Goal: Task Accomplishment & Management: Use online tool/utility

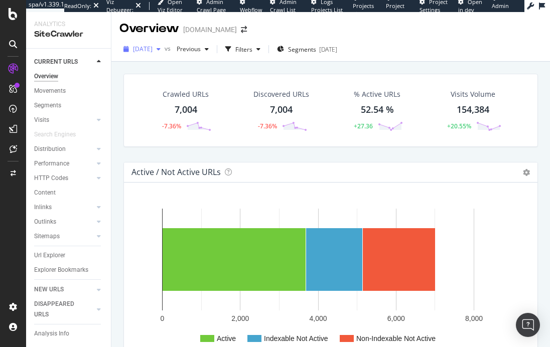
click at [153, 48] on span "[DATE]" at bounding box center [143, 49] width 20 height 9
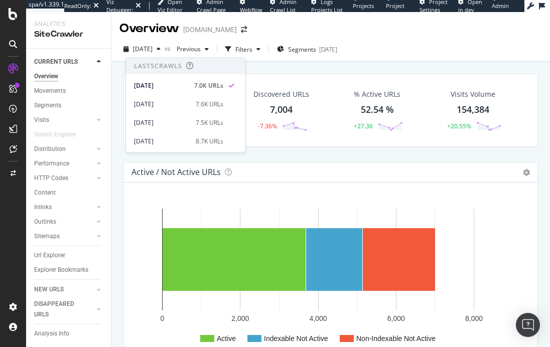
click at [343, 162] on div "Active / Not Active URLs Chart (by Value) Chart (by Percentage) Table Expand Ex…" at bounding box center [330, 263] width 415 height 202
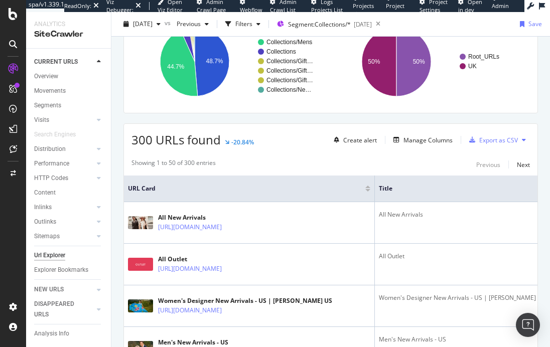
scroll to position [286, 0]
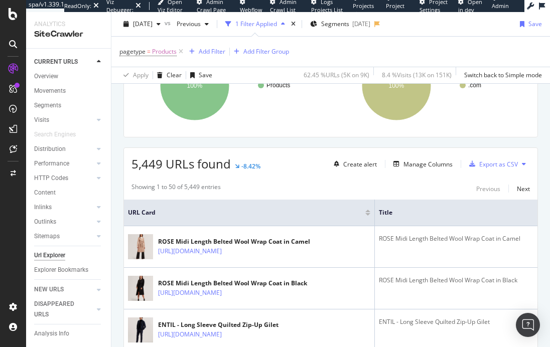
scroll to position [187, 0]
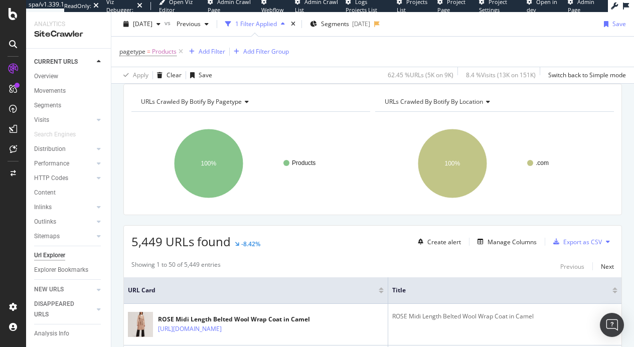
scroll to position [21, 0]
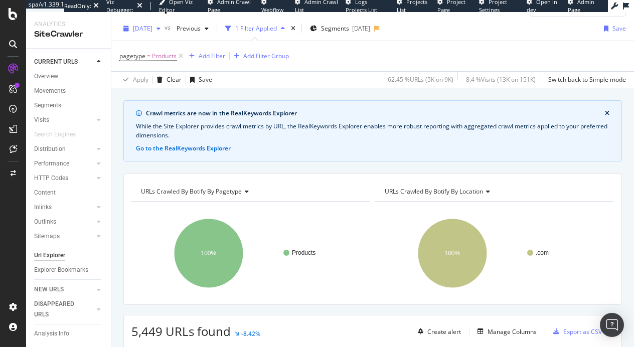
click at [153, 28] on span "[DATE]" at bounding box center [143, 28] width 20 height 9
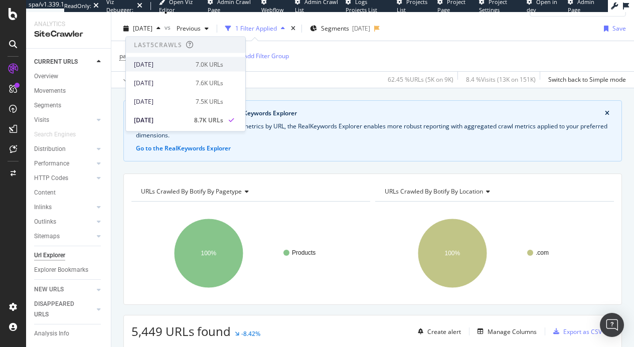
click at [166, 62] on div "[DATE]" at bounding box center [162, 64] width 56 height 9
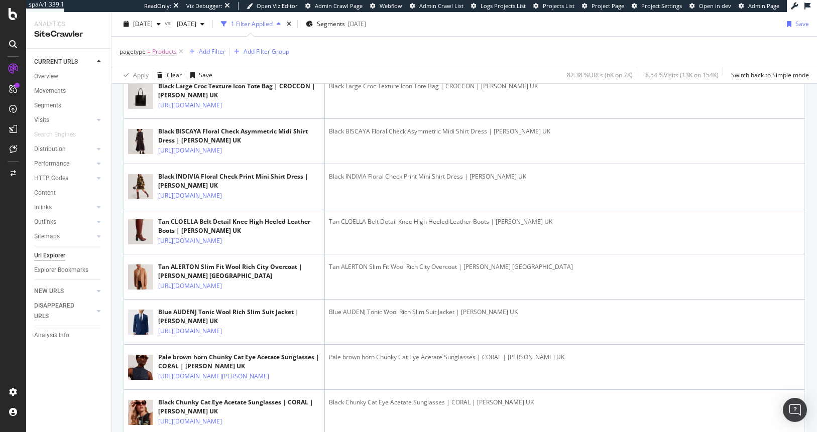
scroll to position [1490, 0]
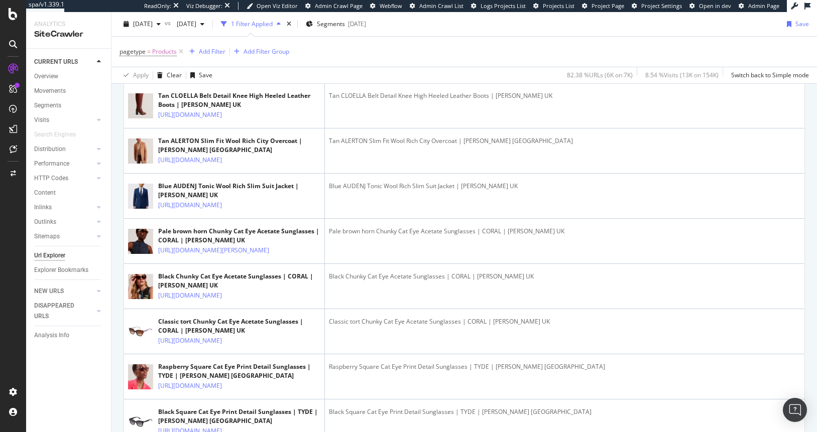
click at [232, 73] on icon at bounding box center [229, 70] width 6 height 6
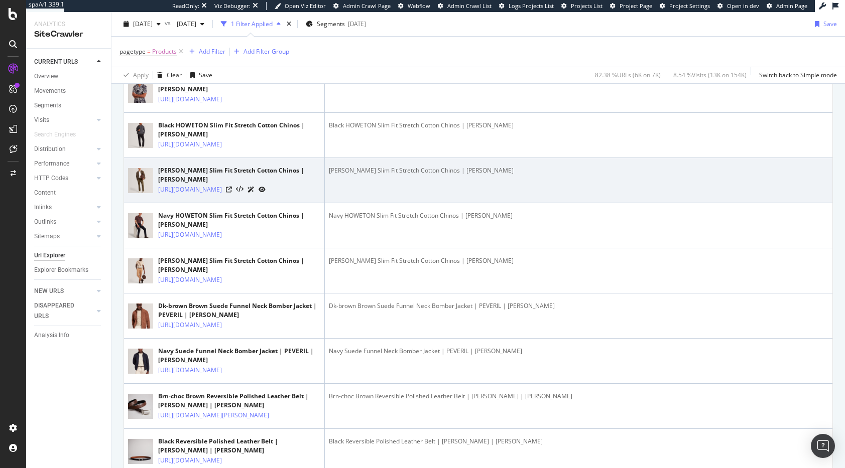
scroll to position [0, 0]
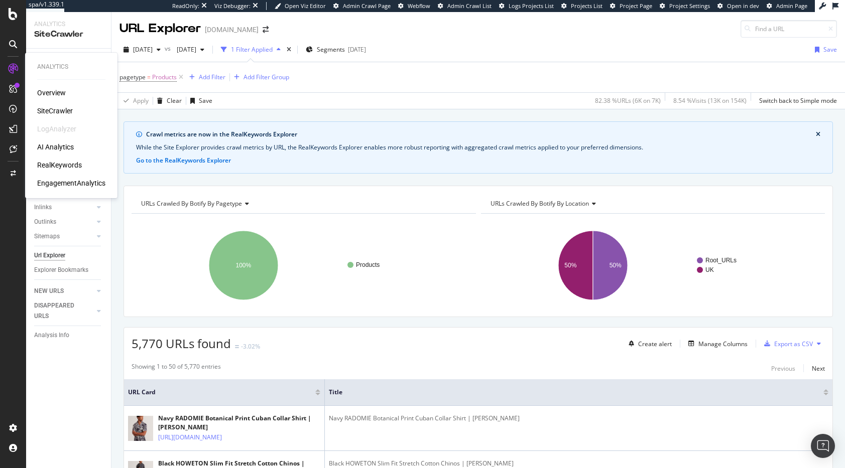
click at [51, 93] on div "Overview" at bounding box center [51, 93] width 29 height 10
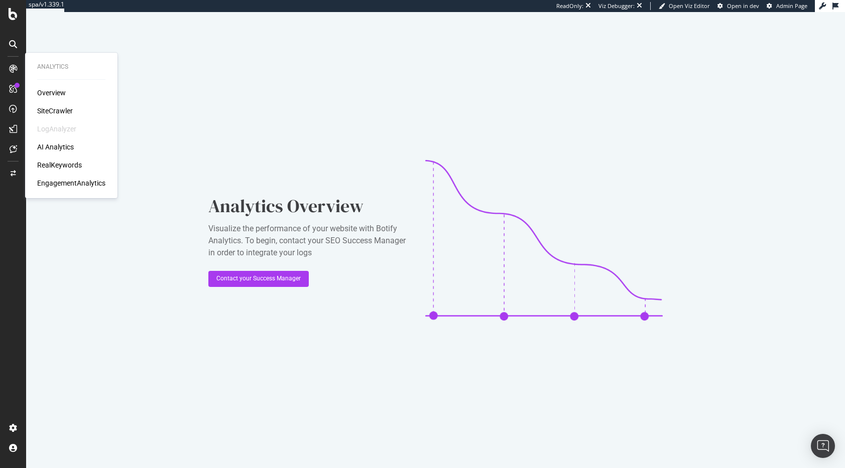
click at [53, 109] on div "SiteCrawler" at bounding box center [55, 111] width 36 height 10
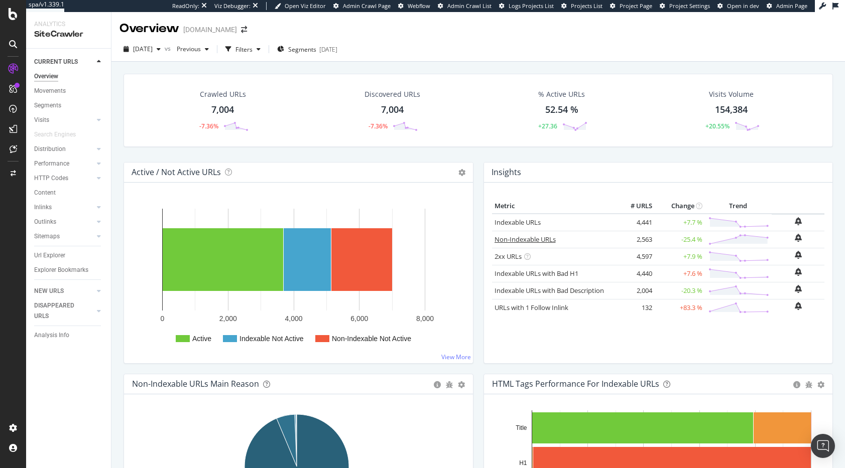
click at [513, 238] on link "Non-Indexable URLs" at bounding box center [524, 239] width 61 height 9
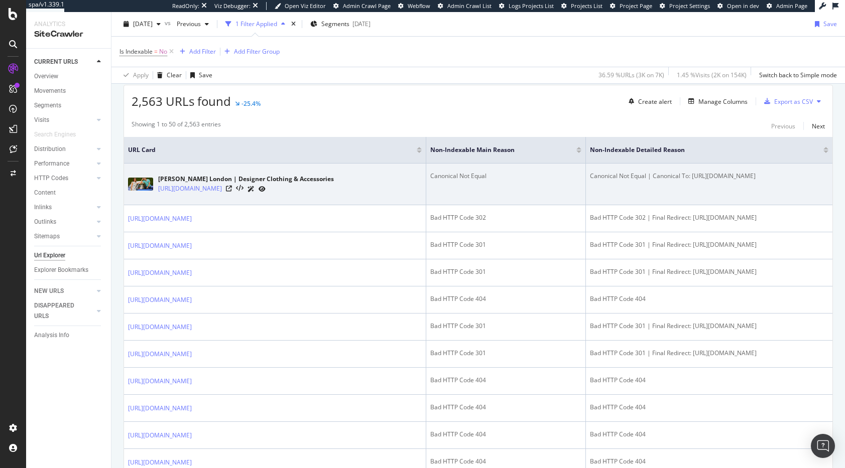
scroll to position [216, 0]
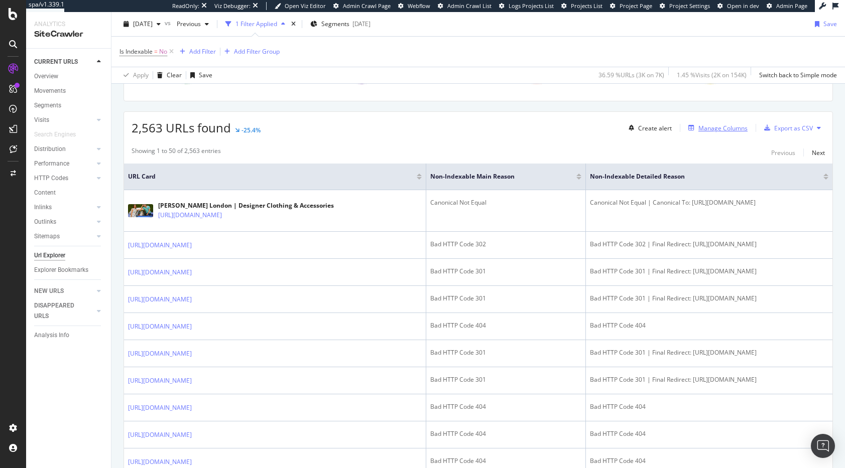
click at [634, 129] on div "Manage Columns" at bounding box center [722, 128] width 49 height 9
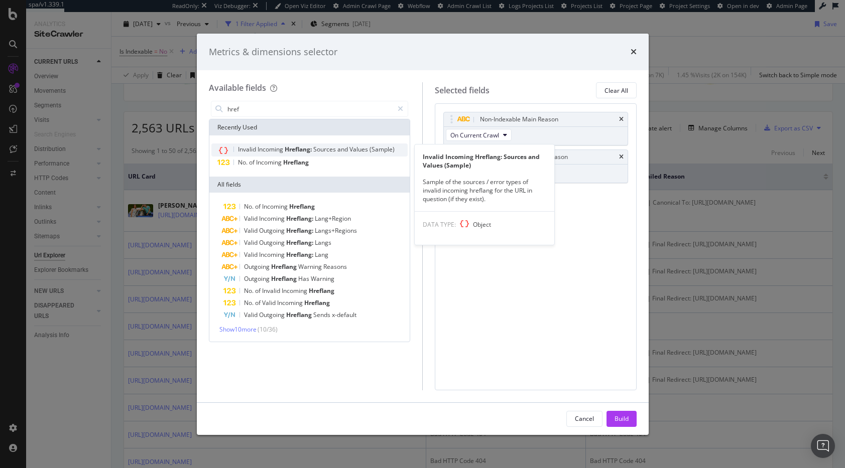
type input "href"
click at [291, 150] on span "Hreflang:" at bounding box center [299, 149] width 29 height 9
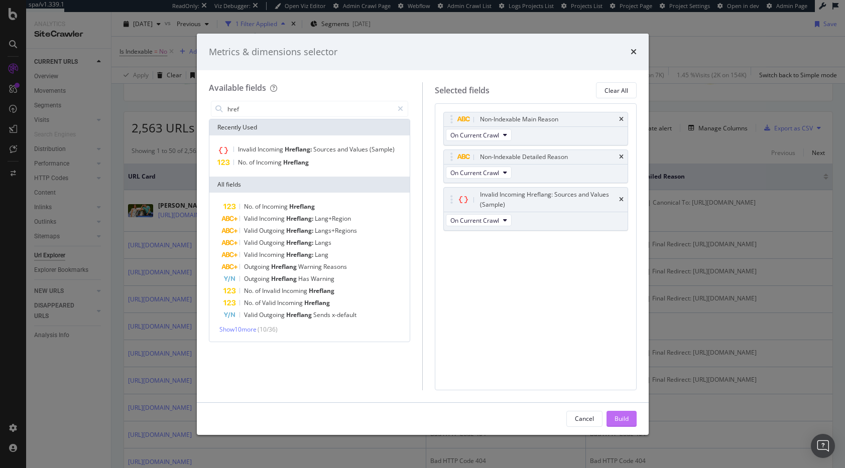
click at [621, 347] on div "Build" at bounding box center [621, 419] width 14 height 9
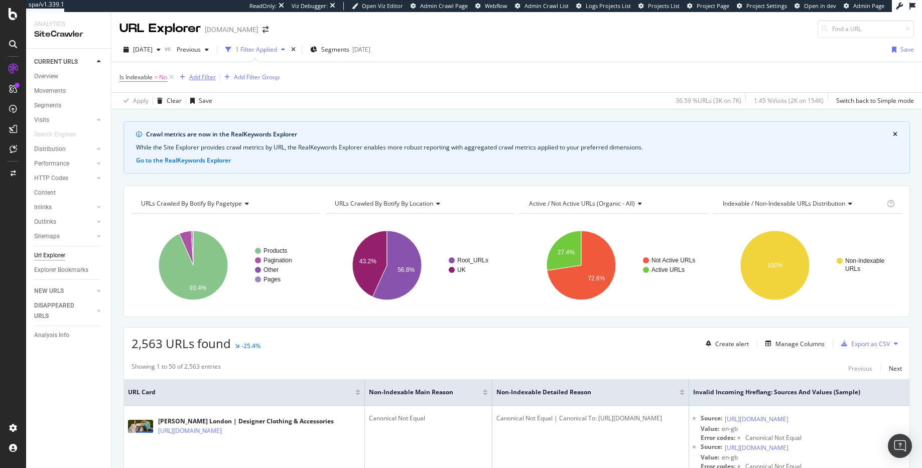
click at [201, 73] on div "Add Filter" at bounding box center [202, 77] width 27 height 9
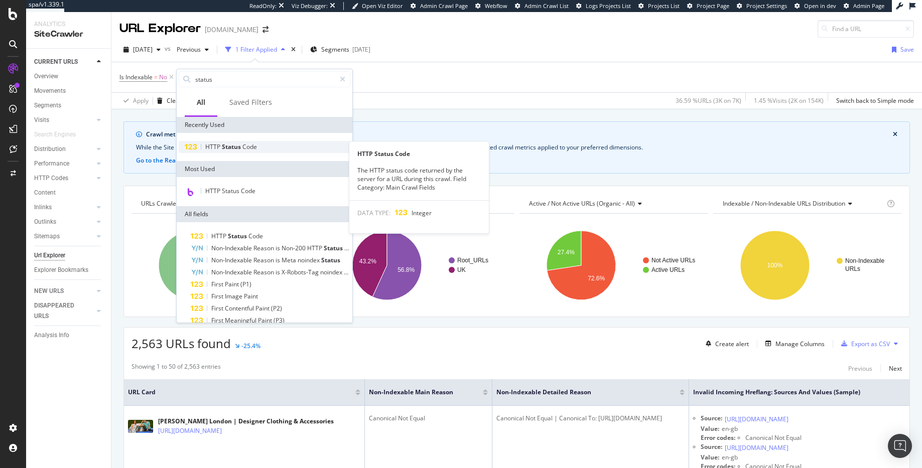
type input "status"
click at [224, 146] on span "Status" at bounding box center [232, 147] width 21 height 9
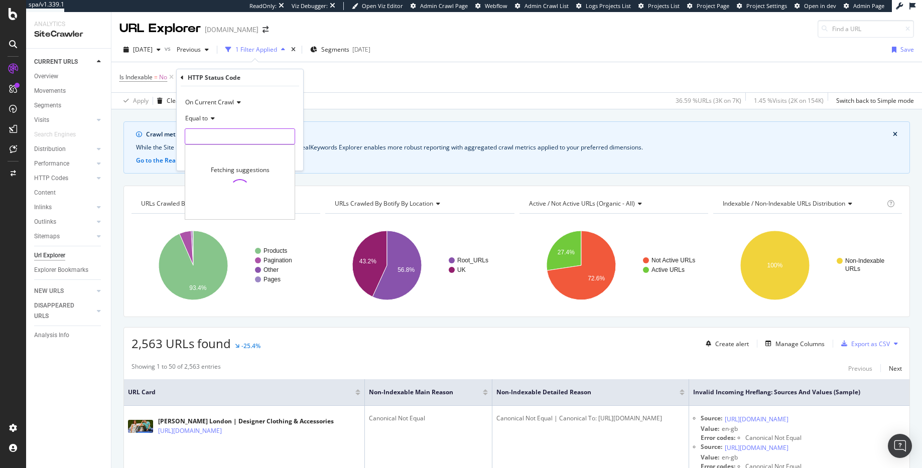
click at [206, 138] on input "number" at bounding box center [240, 136] width 110 height 16
type input "404"
click at [206, 149] on span "404" at bounding box center [225, 150] width 74 height 9
click at [290, 160] on div "Apply" at bounding box center [288, 158] width 16 height 9
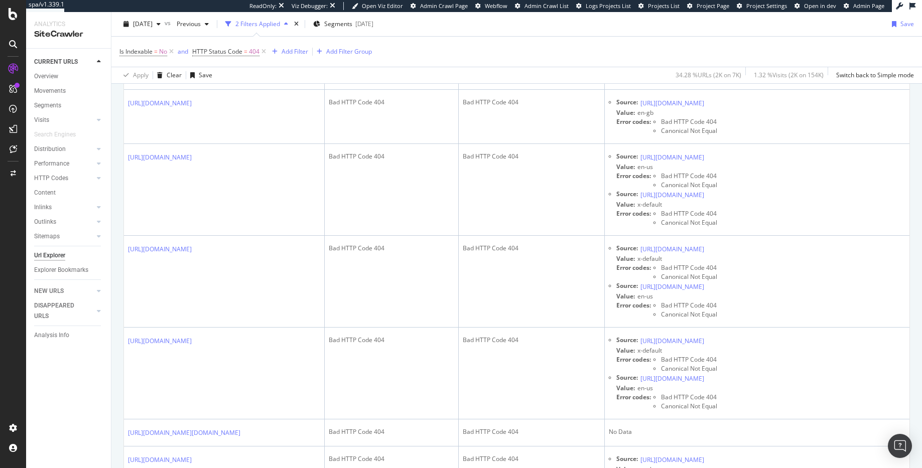
scroll to position [203, 0]
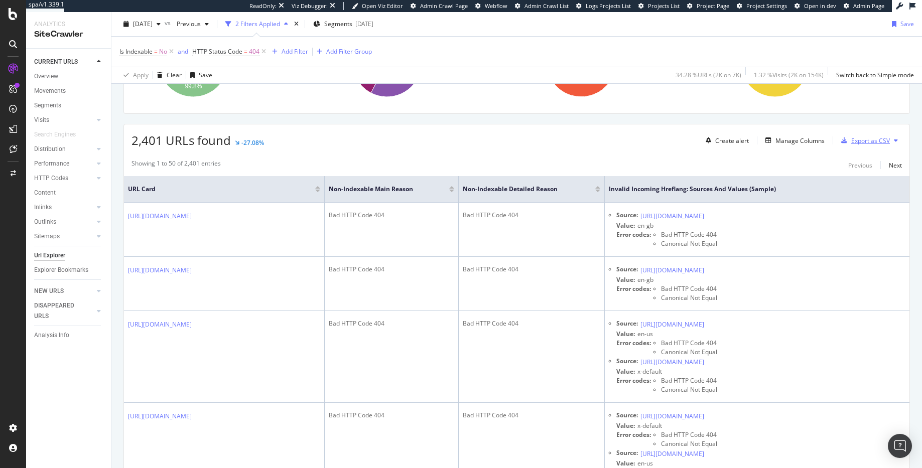
click at [634, 144] on div "Export as CSV" at bounding box center [870, 141] width 39 height 9
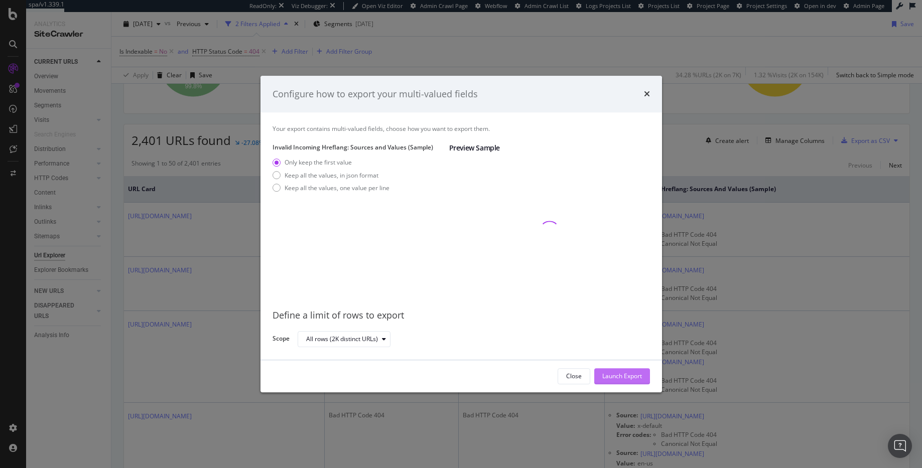
click at [621, 347] on div "Launch Export" at bounding box center [622, 376] width 40 height 9
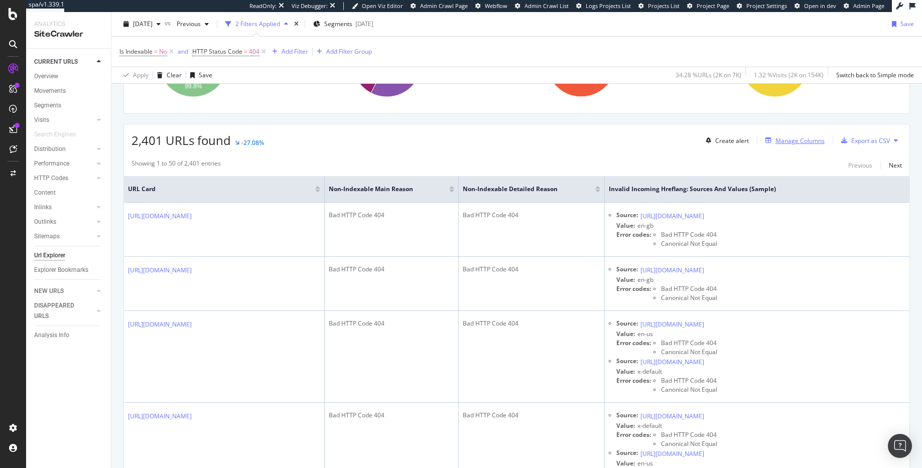
click at [634, 140] on div "Manage Columns" at bounding box center [799, 141] width 49 height 9
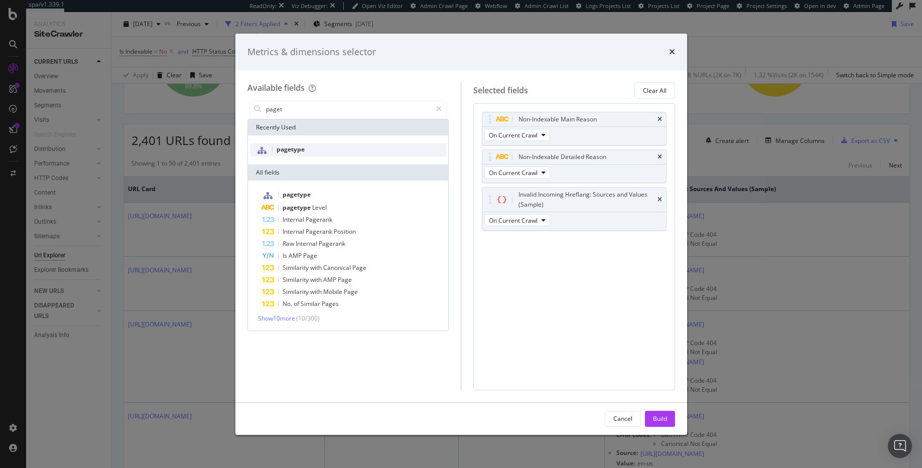
type input "paget"
click at [353, 146] on div "pagetype" at bounding box center [348, 150] width 197 height 13
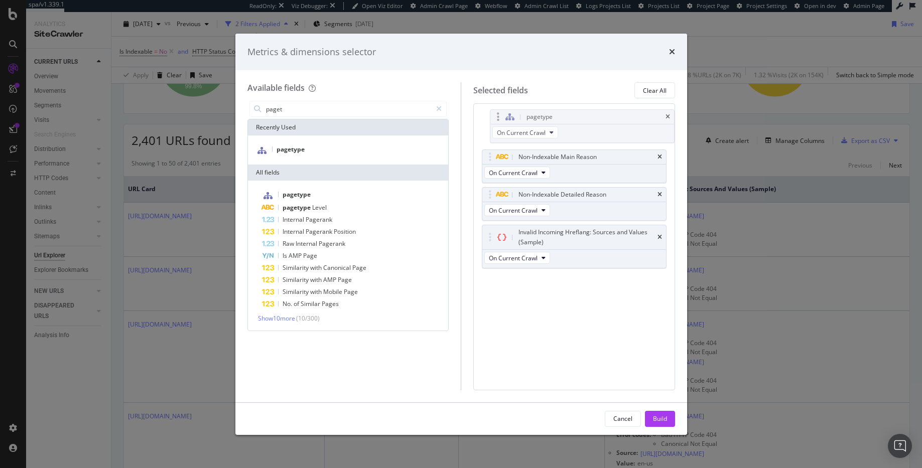
drag, startPoint x: 488, startPoint y: 242, endPoint x: 495, endPoint y: 118, distance: 124.7
click at [495, 118] on body "spa/v1.339.1 ReadOnly: Viz Debugger: Open Viz Editor Admin Crawl Page Webflow A…" at bounding box center [461, 234] width 922 height 468
click at [634, 347] on button "Build" at bounding box center [660, 419] width 30 height 16
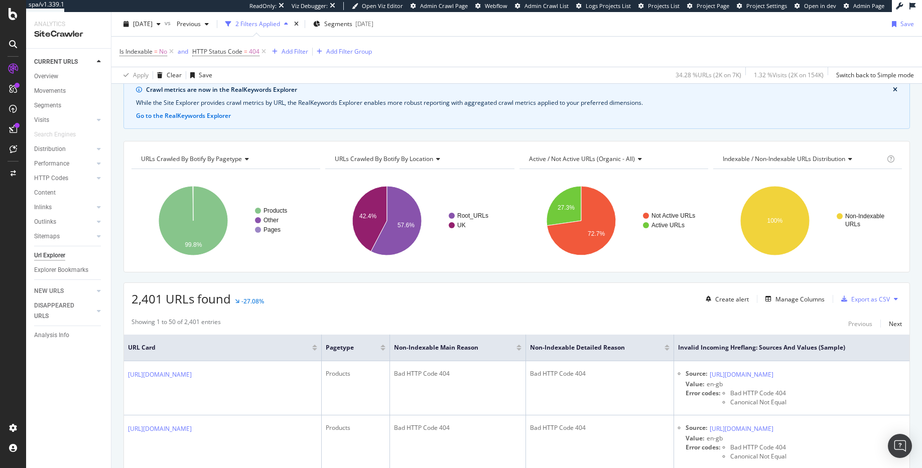
scroll to position [45, 0]
click at [634, 300] on div "Export as CSV" at bounding box center [870, 299] width 39 height 9
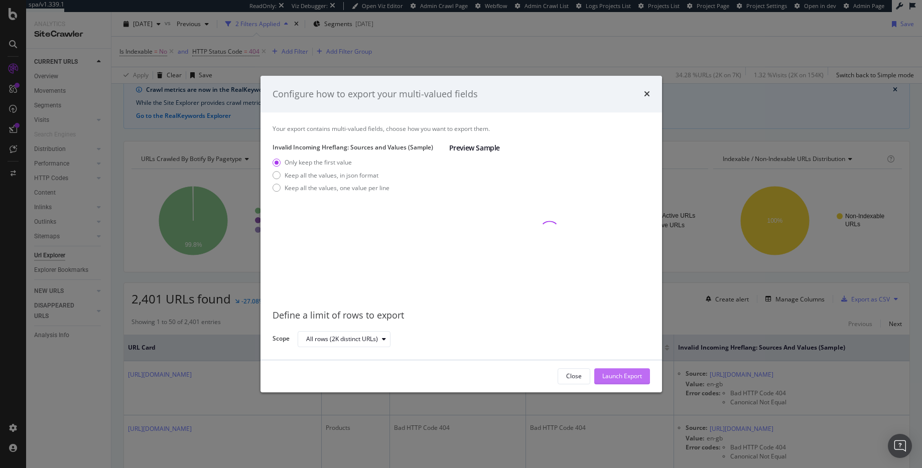
click at [620, 347] on div "Launch Export" at bounding box center [622, 376] width 40 height 9
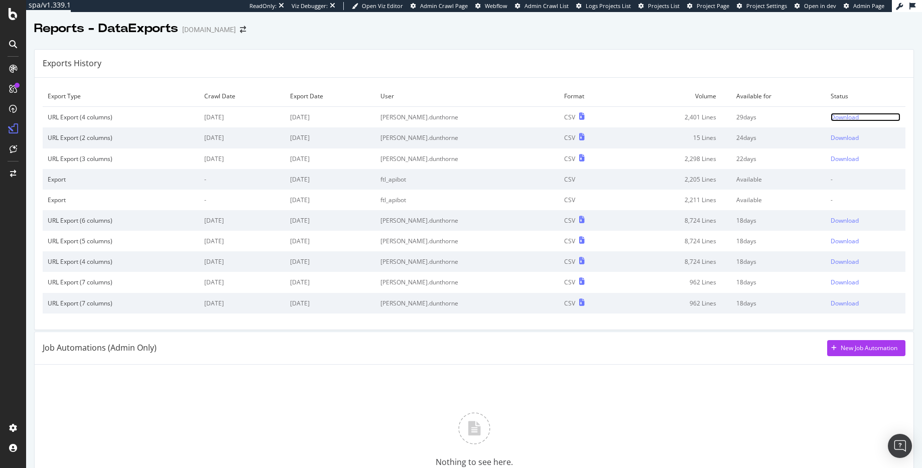
click at [831, 117] on div "Download" at bounding box center [845, 117] width 28 height 9
click at [832, 113] on div "Download" at bounding box center [845, 117] width 28 height 9
click at [831, 116] on div "Download" at bounding box center [845, 117] width 28 height 9
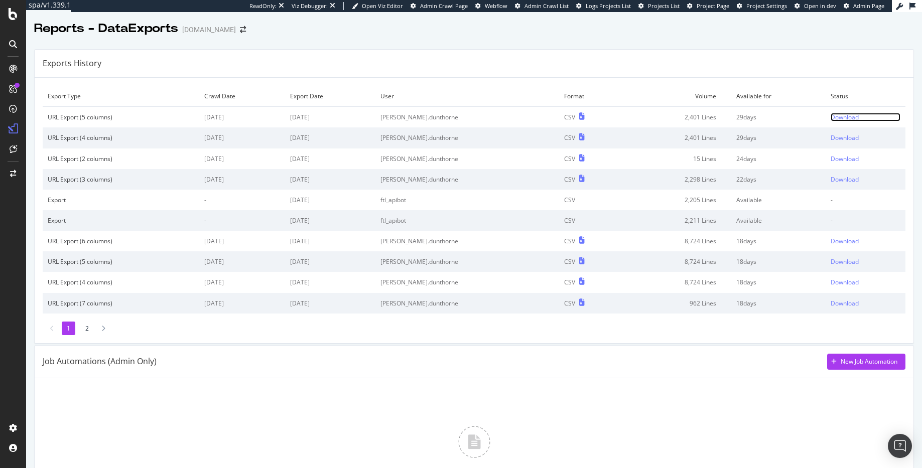
click at [831, 116] on div "Download" at bounding box center [845, 117] width 28 height 9
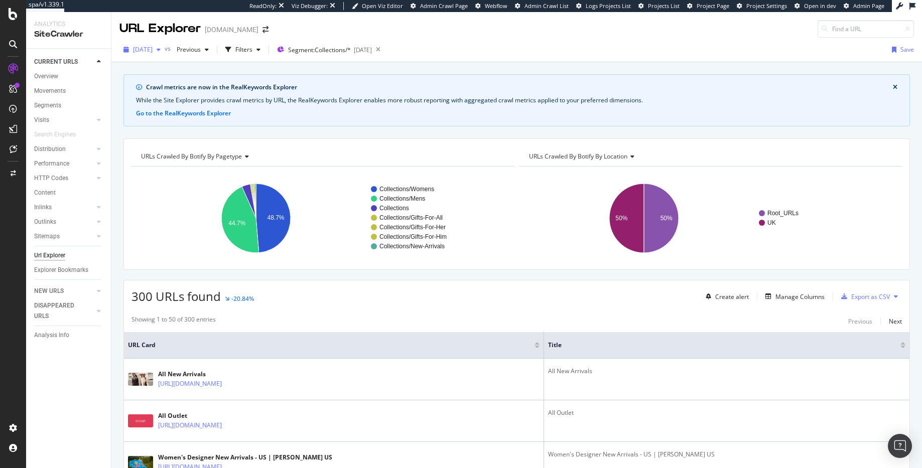
click at [145, 48] on span "[DATE]" at bounding box center [143, 49] width 20 height 9
click at [410, 150] on div "URLs Crawled By Botify By pagetype" at bounding box center [322, 157] width 366 height 16
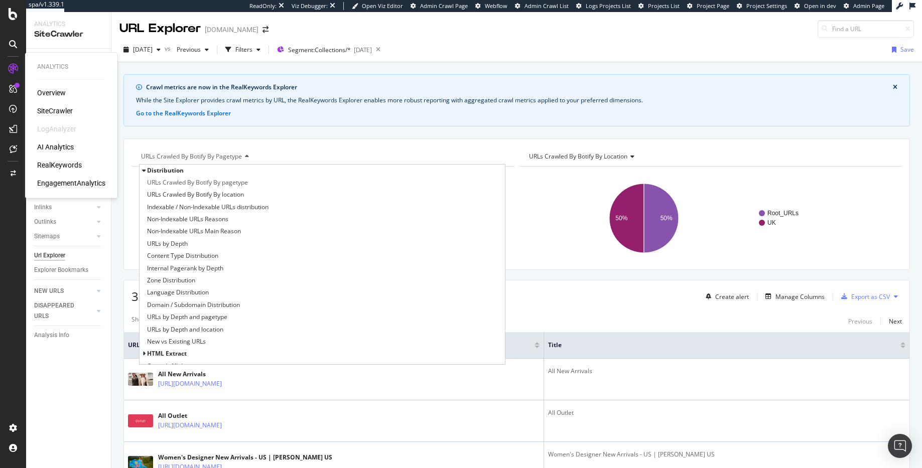
click at [63, 114] on div "SiteCrawler" at bounding box center [55, 111] width 36 height 10
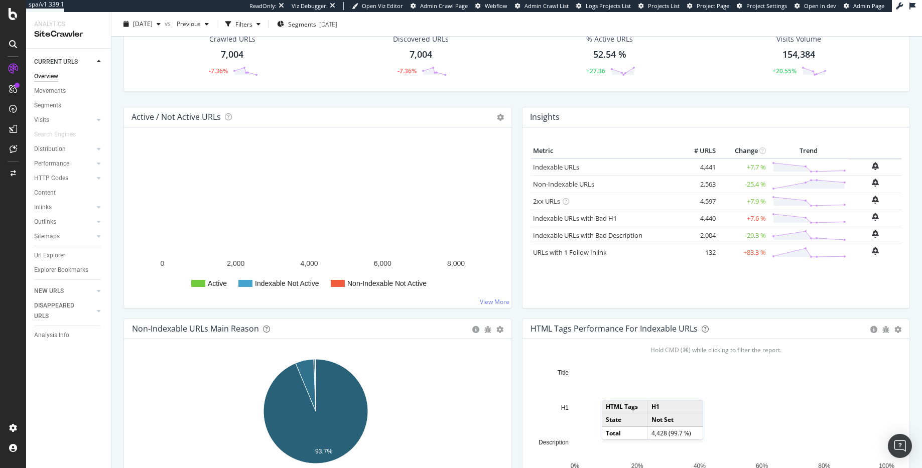
scroll to position [120, 0]
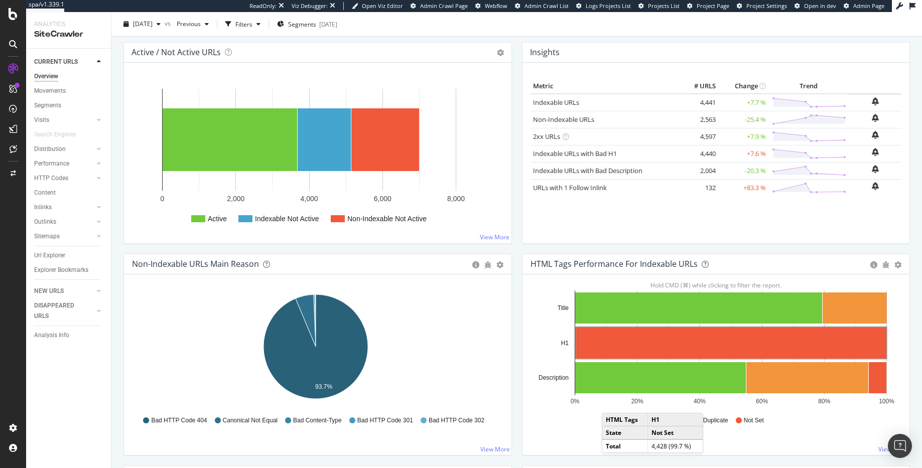
click at [719, 79] on th "Change" at bounding box center [743, 86] width 50 height 15
click at [602, 151] on link "Indexable URLs with Bad H1" at bounding box center [575, 153] width 84 height 9
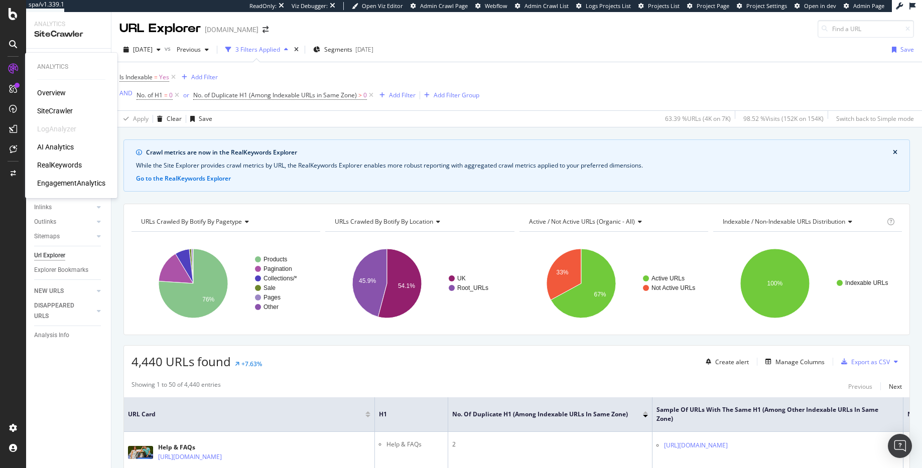
click at [63, 106] on div "SiteCrawler" at bounding box center [55, 111] width 36 height 10
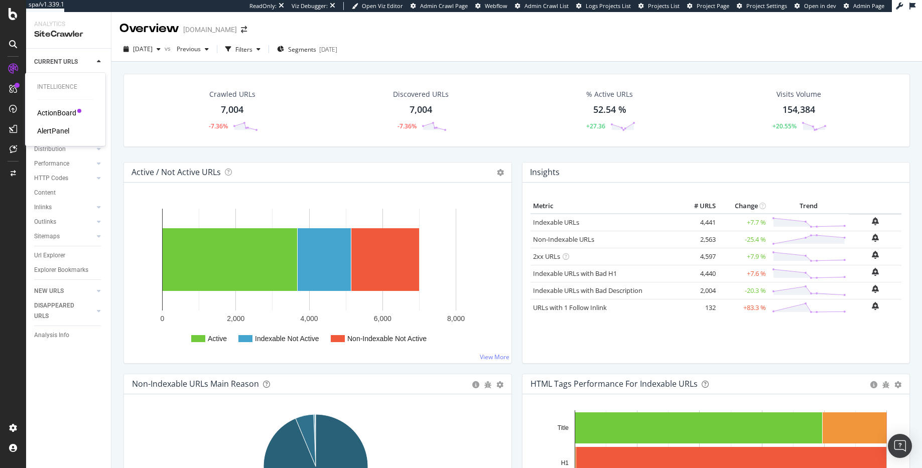
click at [48, 110] on div "ActionBoard" at bounding box center [56, 113] width 39 height 10
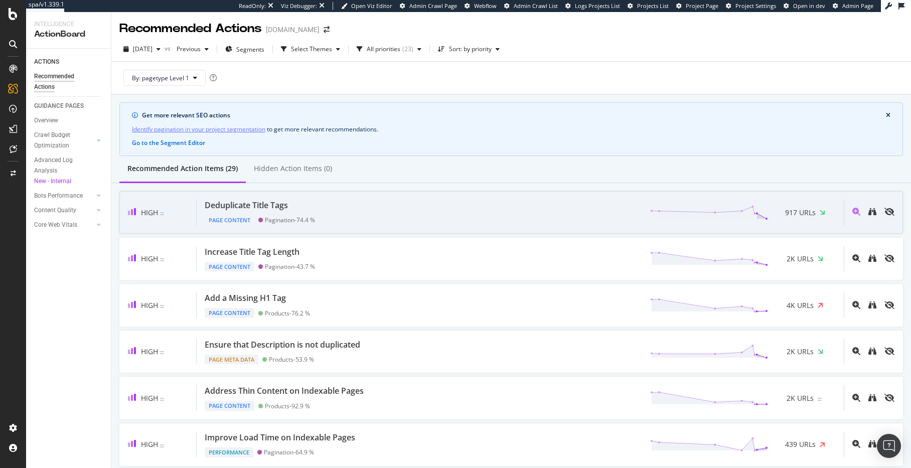
click at [334, 213] on div "Deduplicate Title Tags Page Content Pagination - 74.4 % 917 URLs" at bounding box center [520, 213] width 647 height 26
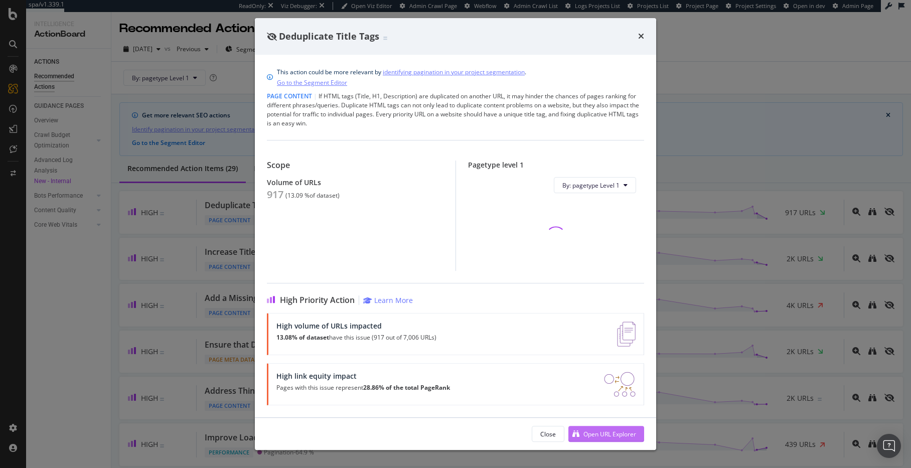
click at [596, 432] on div "Open URL Explorer" at bounding box center [610, 434] width 53 height 9
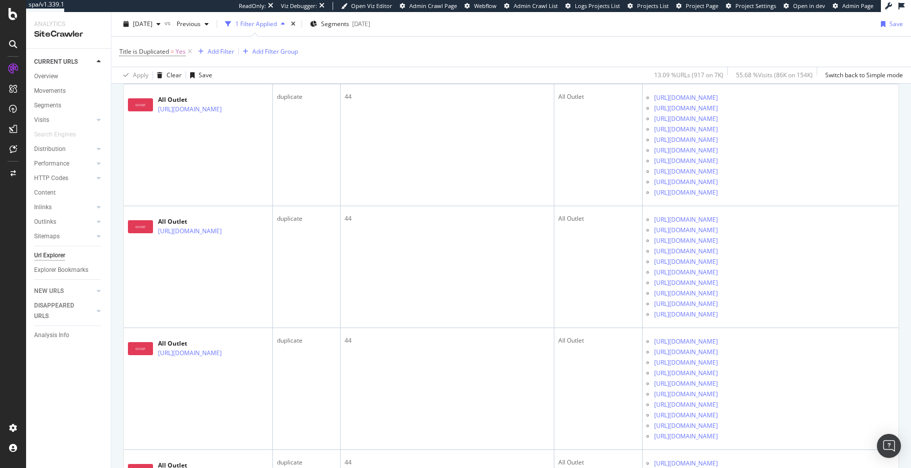
scroll to position [4601, 0]
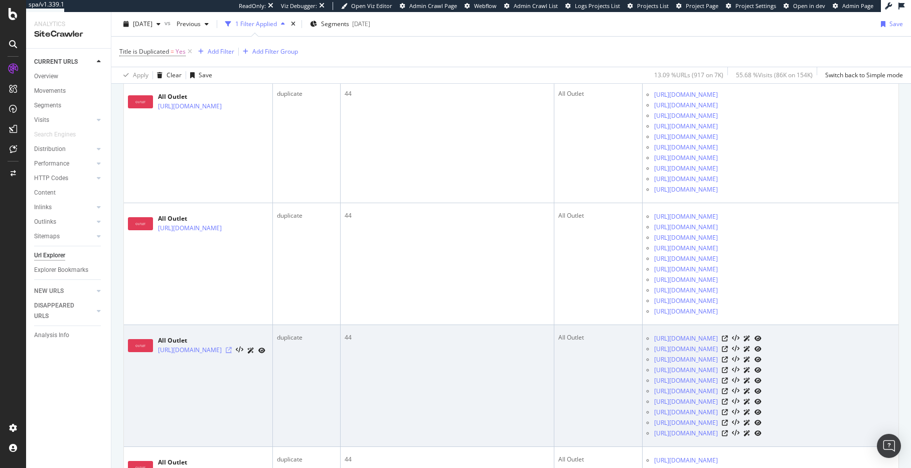
click at [232, 350] on icon at bounding box center [229, 350] width 6 height 6
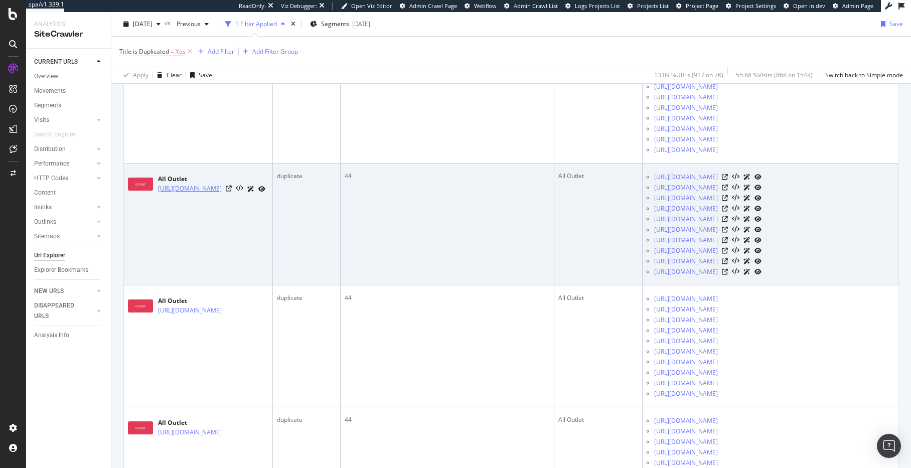
scroll to position [3527, 0]
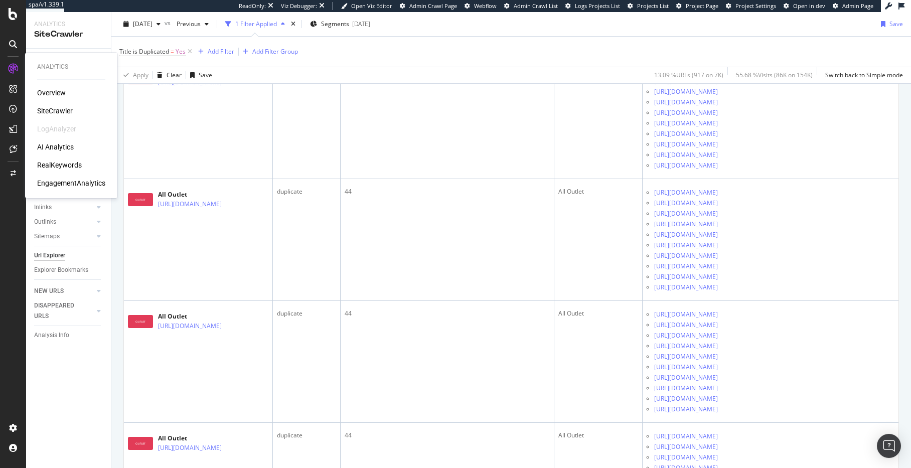
click at [60, 108] on div "SiteCrawler" at bounding box center [55, 111] width 36 height 10
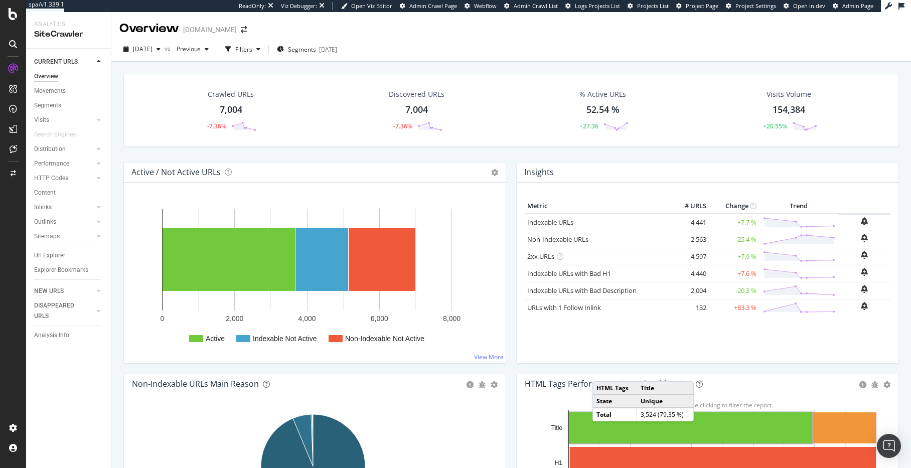
click at [650, 172] on div "Insights × Close Chart overview-insight-panel - API Requests List Area Type Req…" at bounding box center [708, 173] width 382 height 20
click at [55, 258] on div "Url Explorer" at bounding box center [49, 255] width 31 height 11
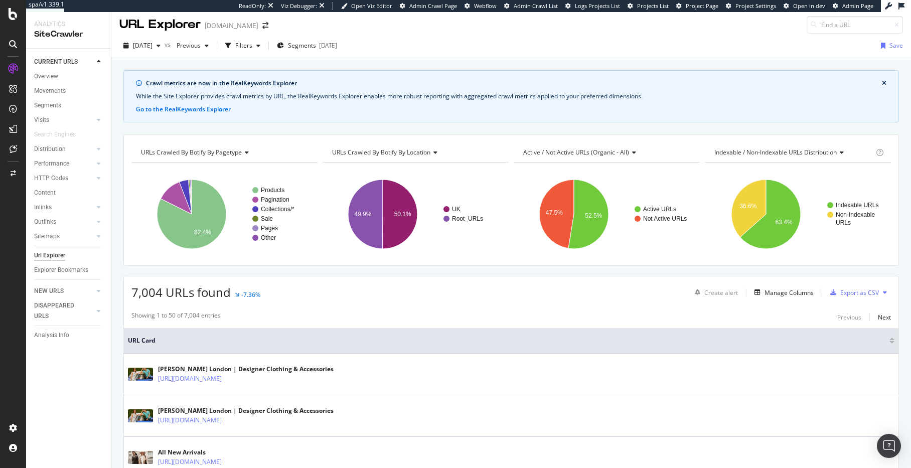
scroll to position [13, 0]
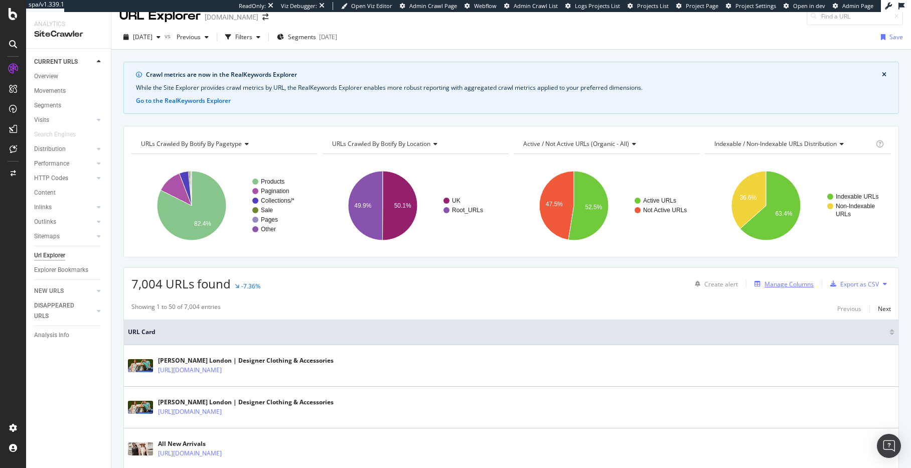
click at [778, 281] on div "Manage Columns" at bounding box center [789, 284] width 49 height 9
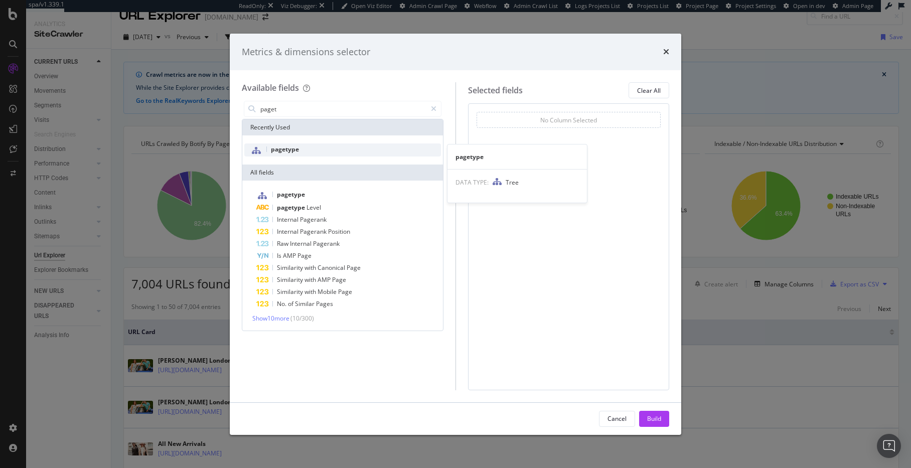
click at [368, 145] on div "pagetype" at bounding box center [342, 150] width 197 height 13
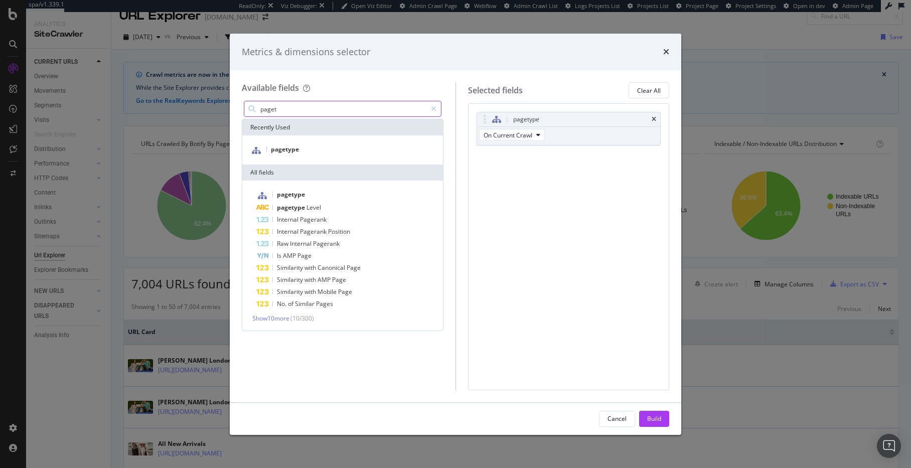
click at [324, 109] on input "paget" at bounding box center [342, 108] width 167 height 15
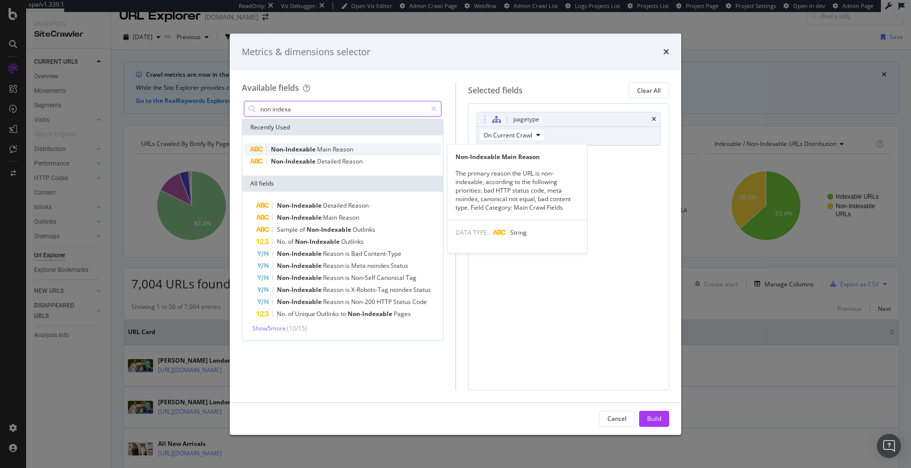
type input "non indexa"
click at [305, 147] on span "Non-Indexable" at bounding box center [294, 149] width 46 height 9
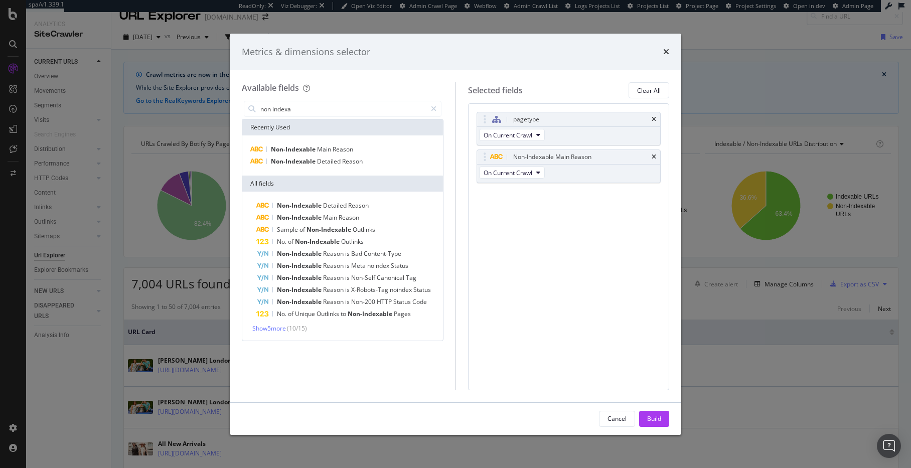
click at [648, 410] on div "Cancel Build" at bounding box center [456, 419] width 452 height 32
click at [649, 417] on div "Build" at bounding box center [654, 419] width 14 height 9
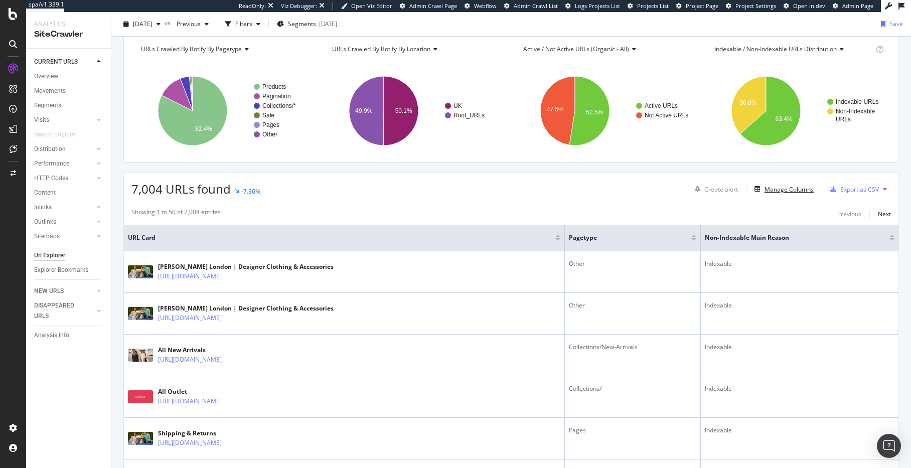
scroll to position [106, 0]
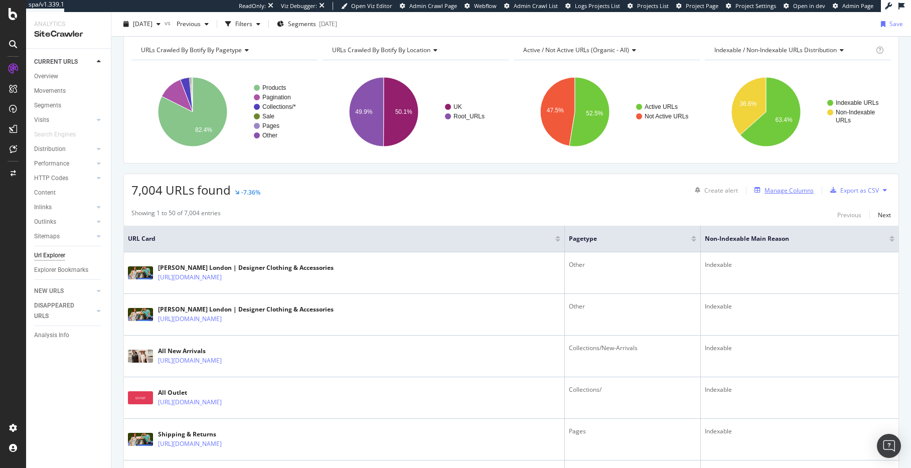
click at [777, 189] on div "Manage Columns" at bounding box center [789, 190] width 49 height 9
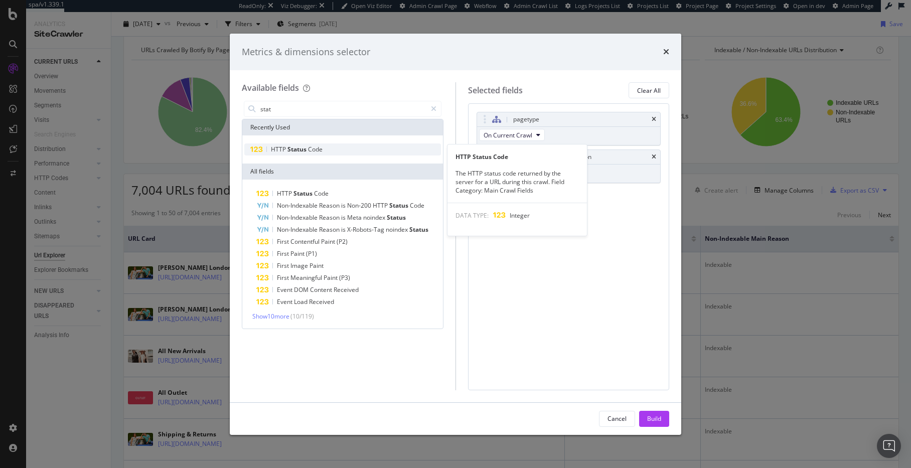
type input "stat"
click at [389, 150] on div "HTTP Status Code" at bounding box center [342, 150] width 197 height 12
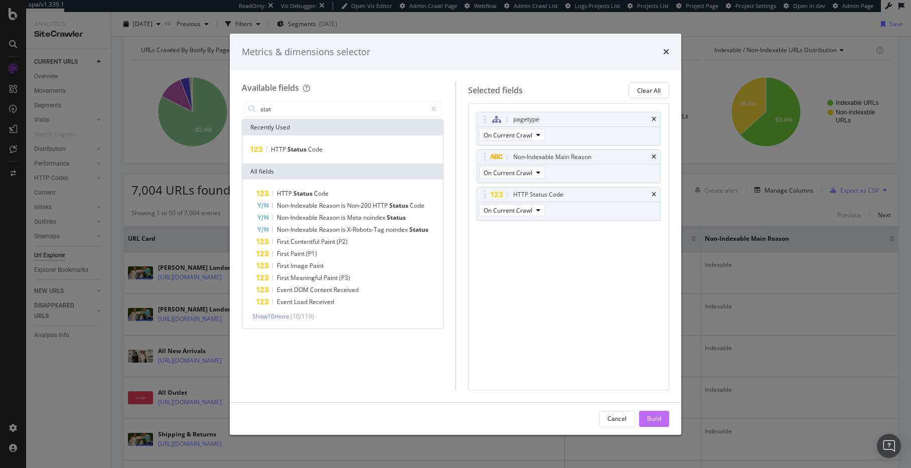
click at [647, 413] on div "Build" at bounding box center [654, 419] width 14 height 15
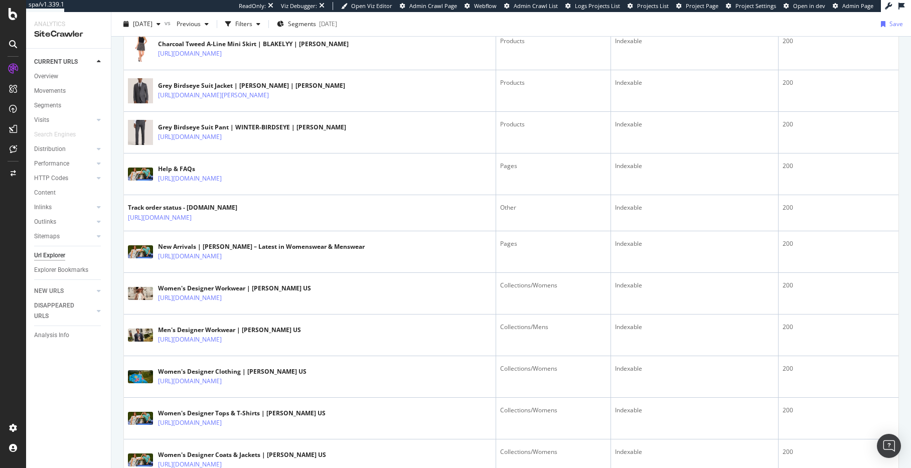
scroll to position [2025, 0]
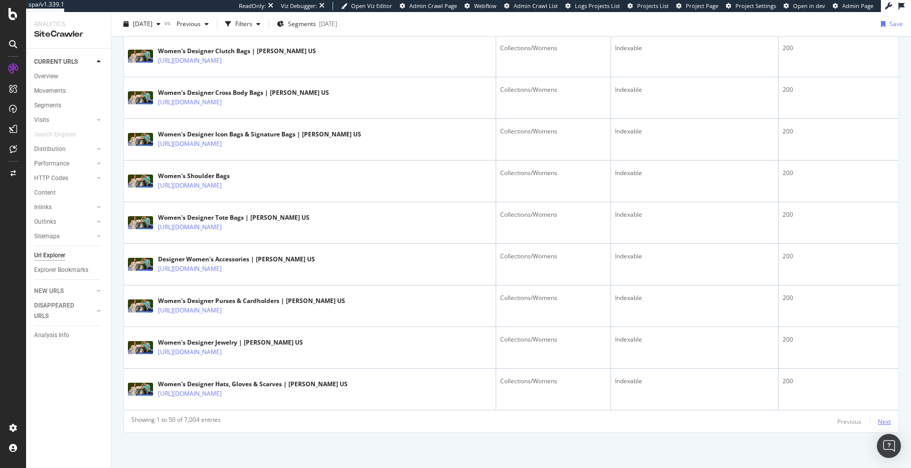
click at [878, 419] on div "Next" at bounding box center [884, 422] width 13 height 9
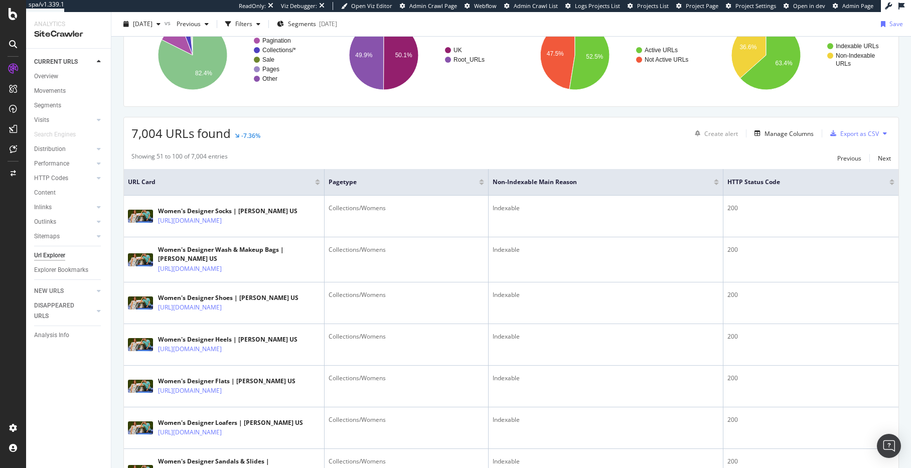
scroll to position [0, 0]
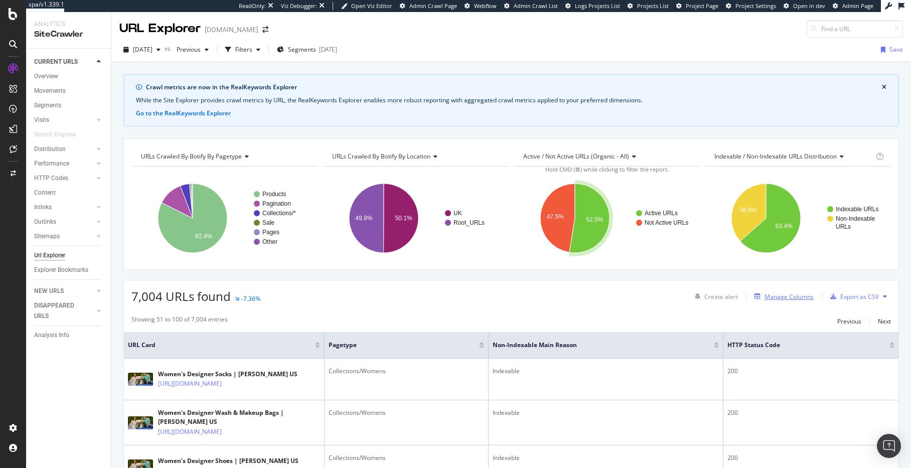
click at [765, 294] on div "Manage Columns" at bounding box center [789, 297] width 49 height 9
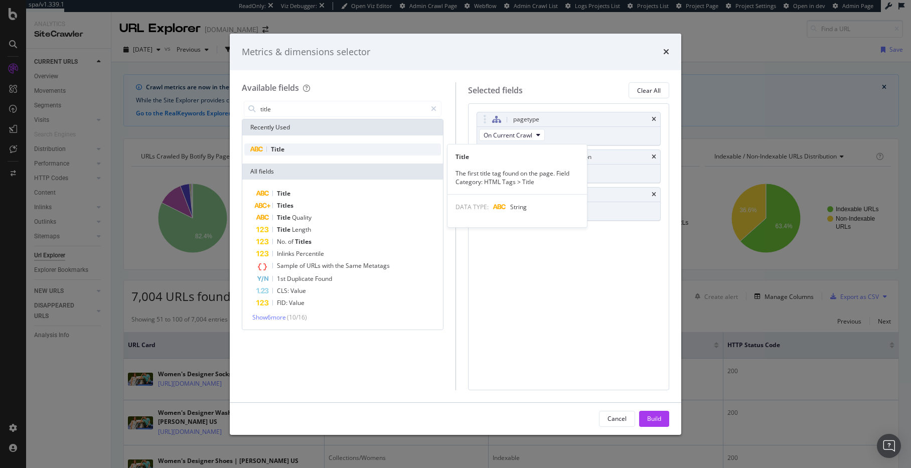
type input "title"
click at [301, 149] on div "Title" at bounding box center [342, 150] width 197 height 12
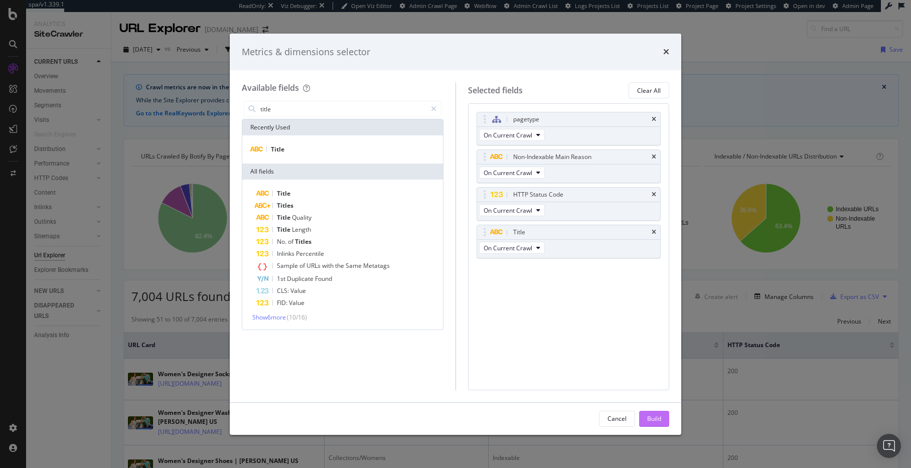
click at [654, 424] on div "Build" at bounding box center [654, 419] width 14 height 15
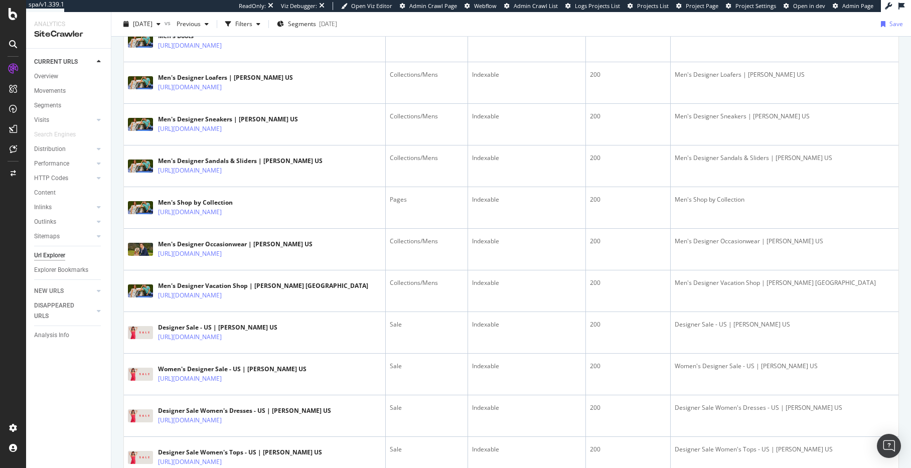
scroll to position [2031, 0]
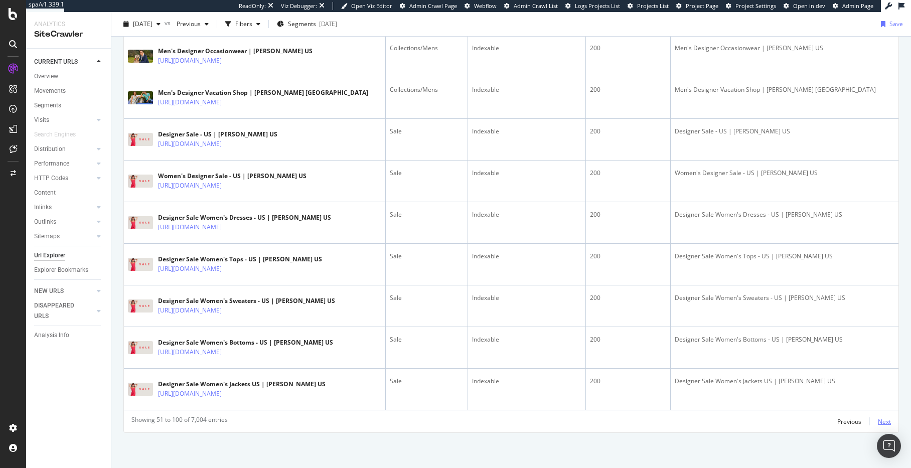
click at [878, 418] on div "Next" at bounding box center [884, 422] width 13 height 9
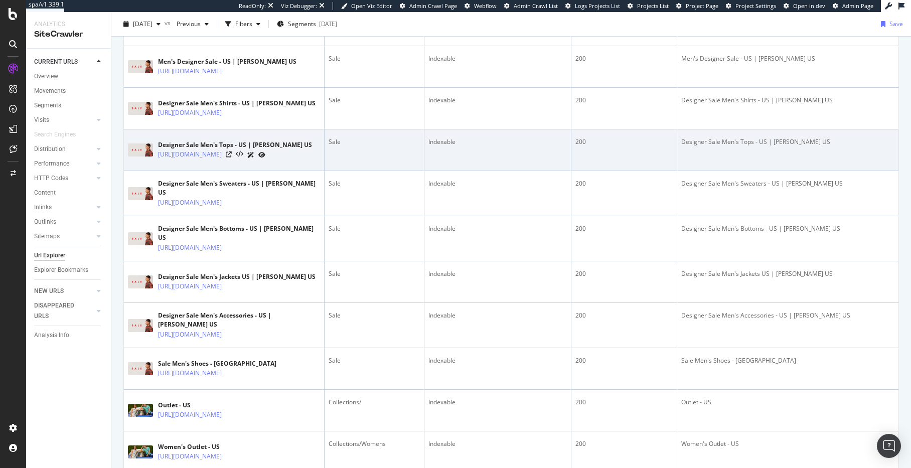
scroll to position [0, 0]
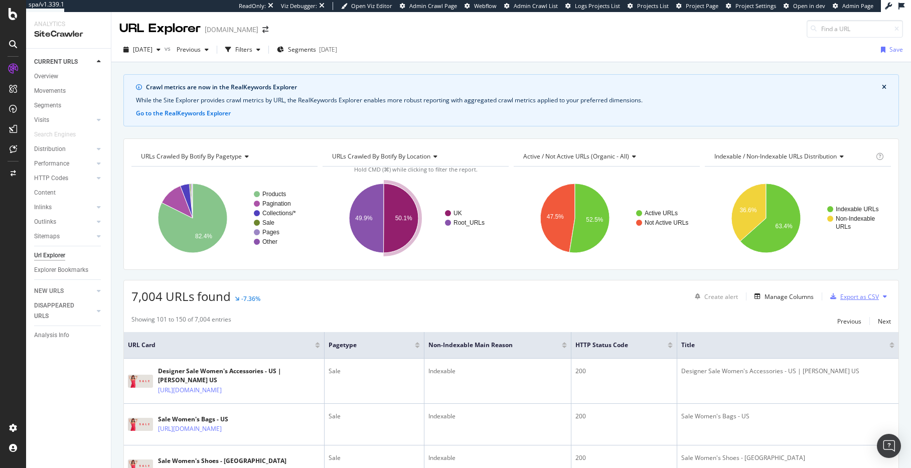
click at [846, 298] on div "Export as CSV" at bounding box center [860, 297] width 39 height 9
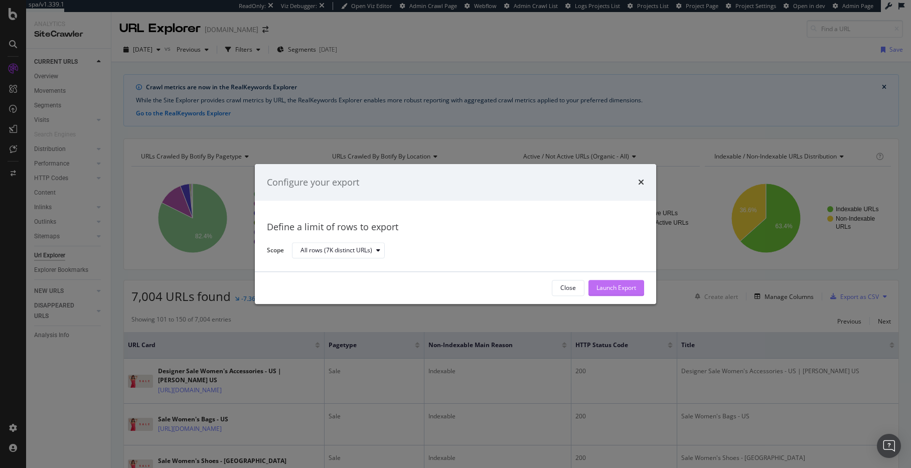
click at [623, 291] on div "Launch Export" at bounding box center [617, 288] width 40 height 9
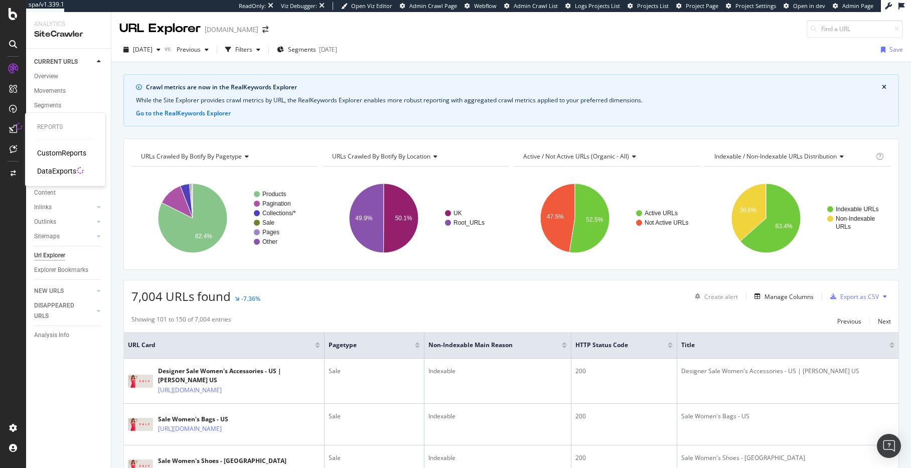
click at [65, 175] on div "DataExports" at bounding box center [56, 171] width 39 height 10
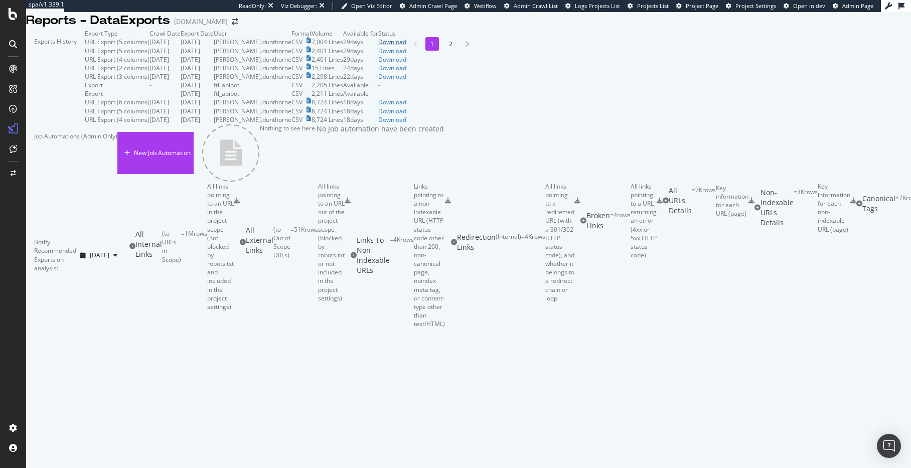
click at [406, 46] on div "Download" at bounding box center [392, 42] width 28 height 9
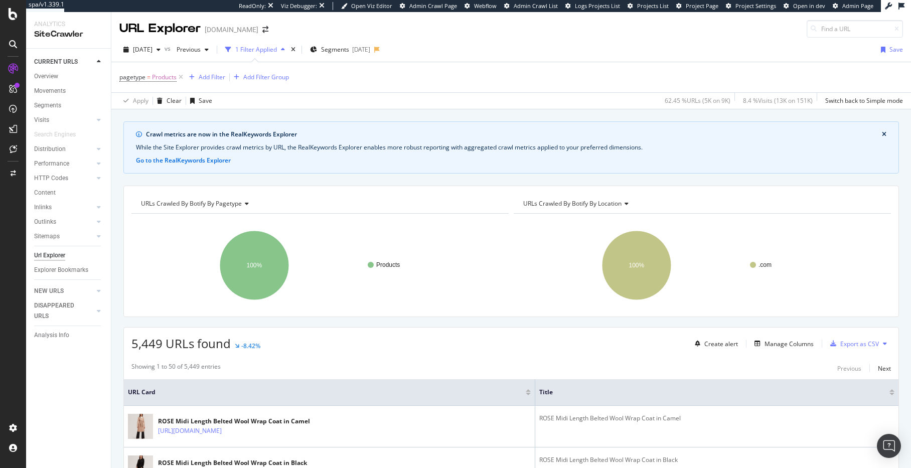
scroll to position [179, 0]
